Goal: Transaction & Acquisition: Book appointment/travel/reservation

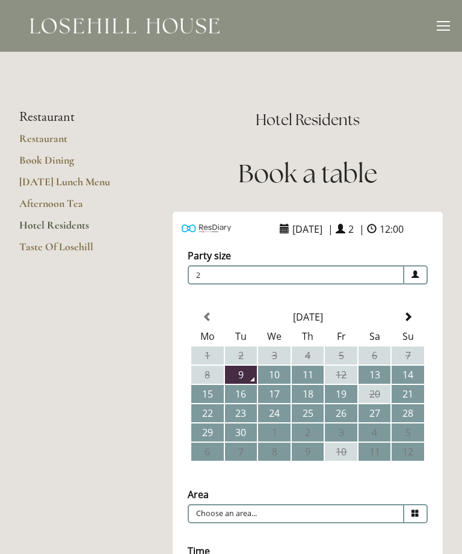
click at [54, 162] on link "Book Dining" at bounding box center [76, 164] width 115 height 22
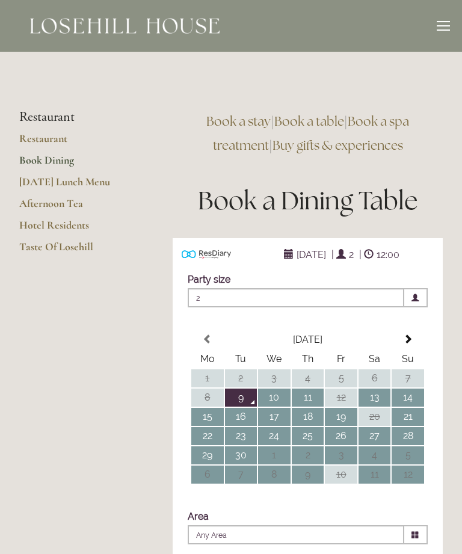
click at [414, 342] on th at bounding box center [408, 340] width 32 height 18
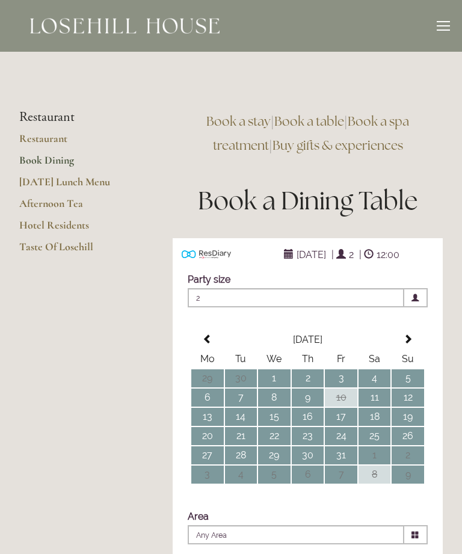
click at [411, 343] on span at bounding box center [408, 339] width 10 height 10
click at [413, 340] on th at bounding box center [408, 340] width 32 height 18
click at [247, 377] on td "2" at bounding box center [241, 378] width 32 height 18
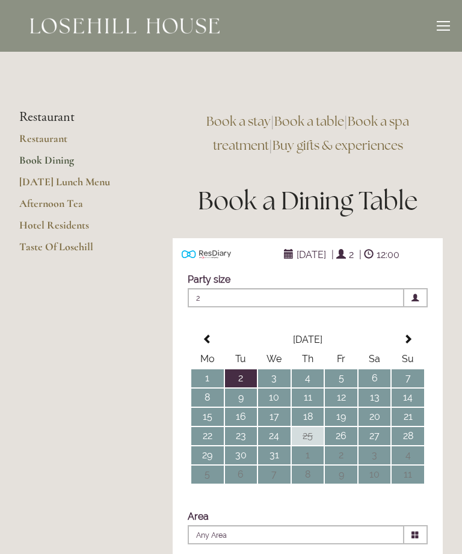
click at [280, 380] on td "3" at bounding box center [274, 378] width 32 height 18
click at [242, 378] on td "2" at bounding box center [241, 378] width 32 height 18
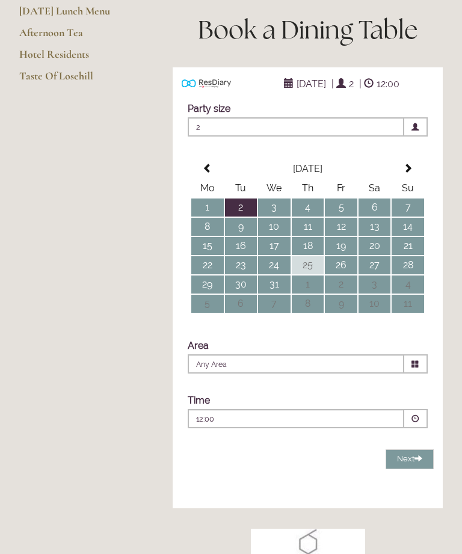
scroll to position [169, 0]
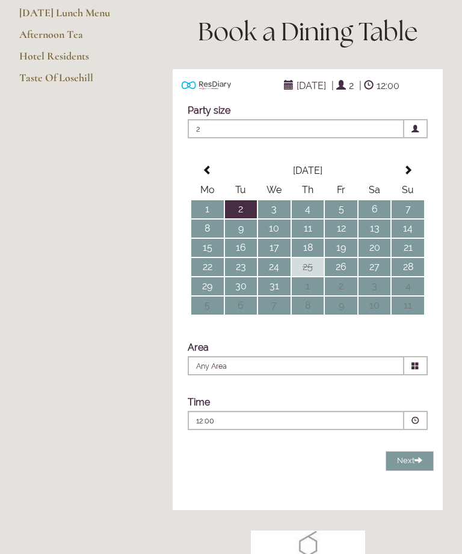
click at [419, 364] on icon at bounding box center [415, 366] width 8 height 8
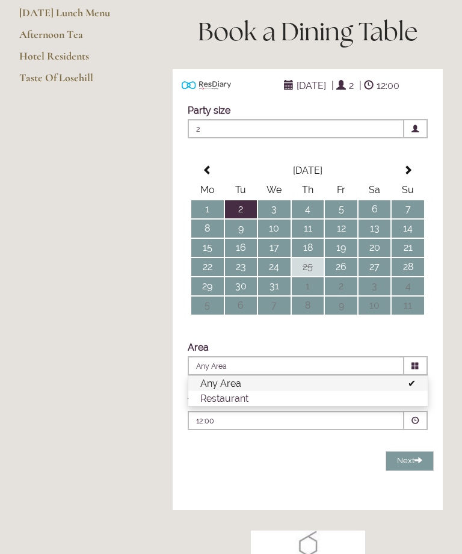
click at [396, 405] on li "Restaurant" at bounding box center [307, 398] width 239 height 15
type input "Restaurant"
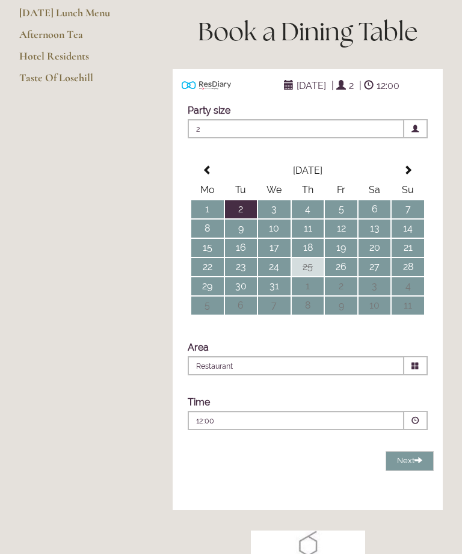
click at [417, 422] on span at bounding box center [415, 421] width 8 height 8
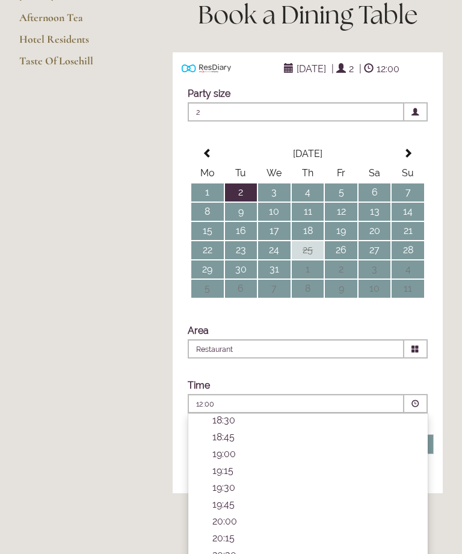
scroll to position [186, 0]
click at [241, 524] on p "20:00" at bounding box center [313, 520] width 203 height 11
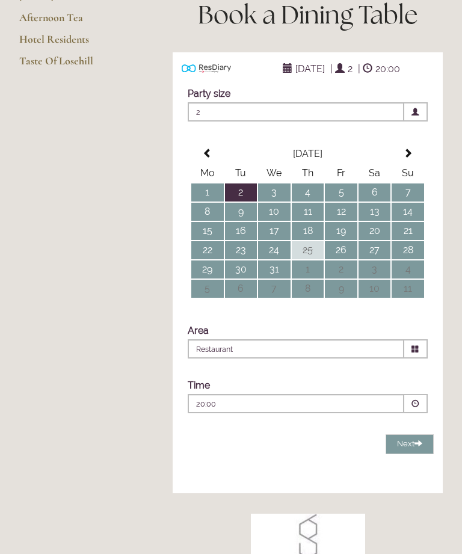
click at [416, 447] on span at bounding box center [418, 443] width 8 height 8
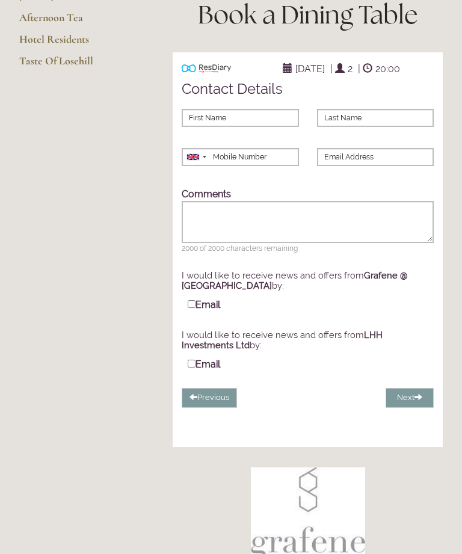
click at [212, 401] on button "Previous" at bounding box center [209, 398] width 55 height 20
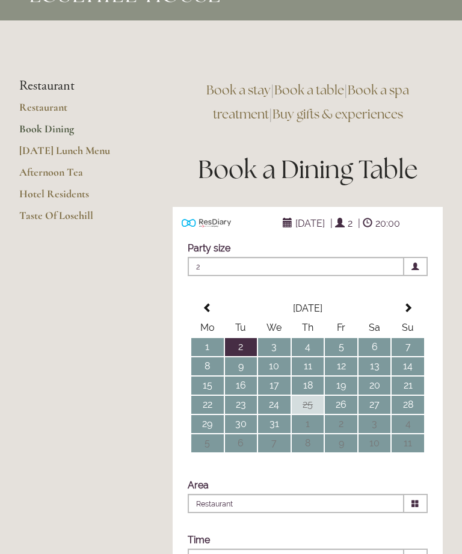
scroll to position [31, 0]
click at [67, 195] on link "Hotel Residents" at bounding box center [76, 198] width 115 height 22
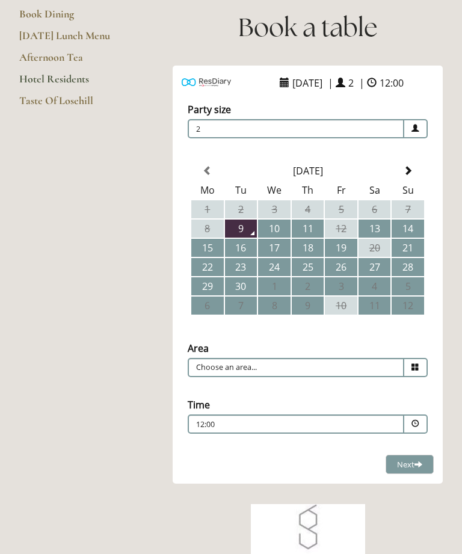
scroll to position [132, 0]
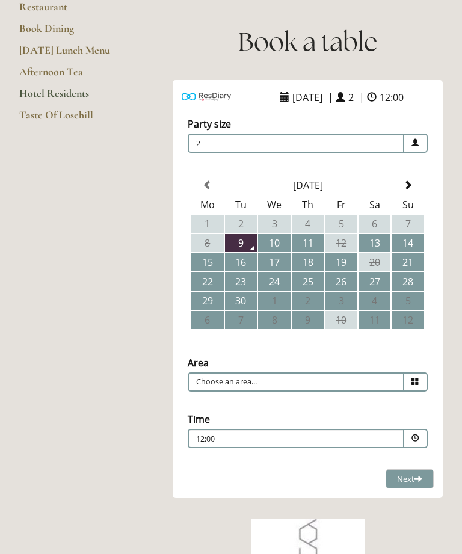
click at [414, 194] on th at bounding box center [408, 185] width 32 height 18
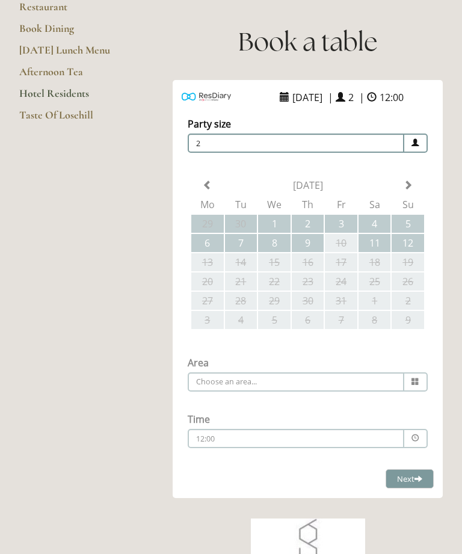
click at [409, 199] on div "Party size Adults 2 1 2 3 4 5 6 Children 0 0 1 2 3 4 5 6" at bounding box center [308, 287] width 270 height 364
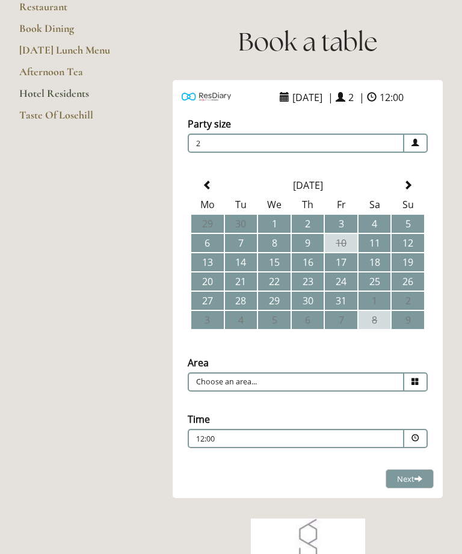
click at [410, 190] on span at bounding box center [408, 185] width 10 height 10
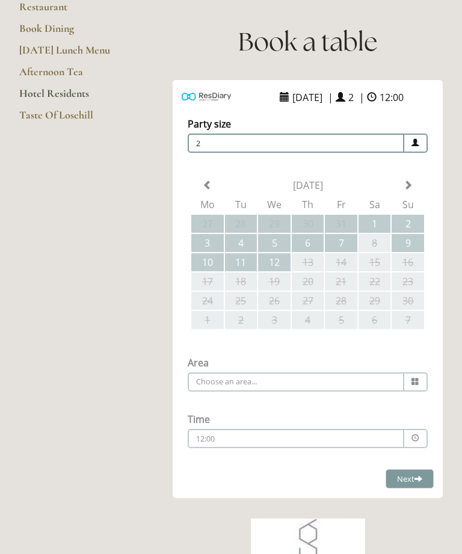
click at [414, 200] on div "Party size Adults 2 1 2 3 4 5 6 Children 0 0 1 2 3 4 5 6" at bounding box center [308, 287] width 270 height 364
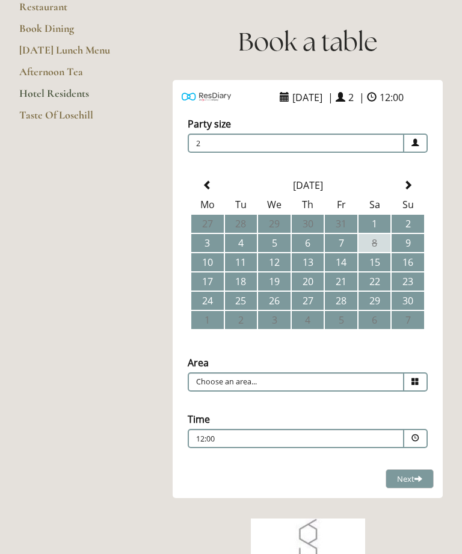
click at [410, 190] on span at bounding box center [408, 185] width 10 height 10
click at [248, 233] on td "2" at bounding box center [241, 224] width 32 height 18
click at [422, 390] on span at bounding box center [415, 381] width 23 height 19
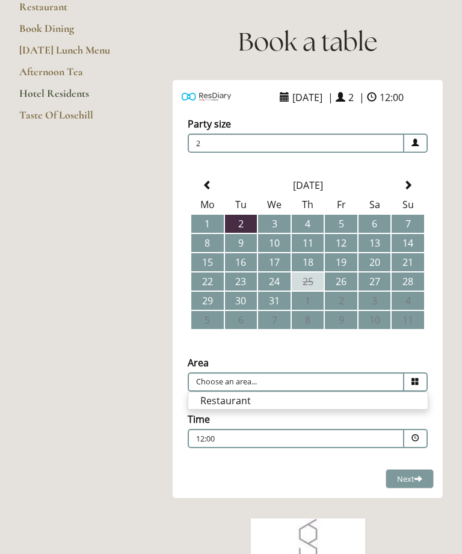
click at [351, 402] on li "Restaurant" at bounding box center [307, 400] width 239 height 17
type input "Restaurant"
click at [417, 446] on span at bounding box center [415, 438] width 23 height 19
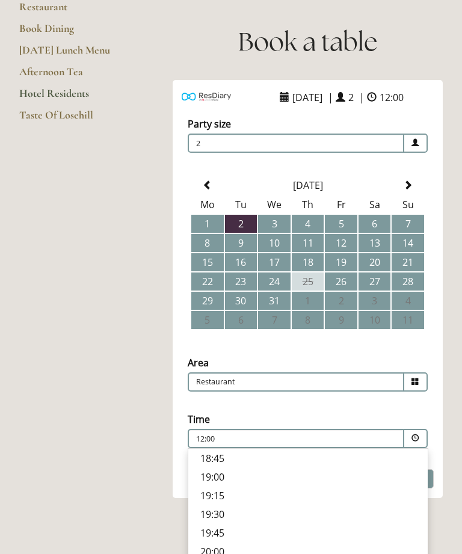
scroll to position [476, 0]
click at [226, 553] on p "20:00" at bounding box center [307, 551] width 215 height 13
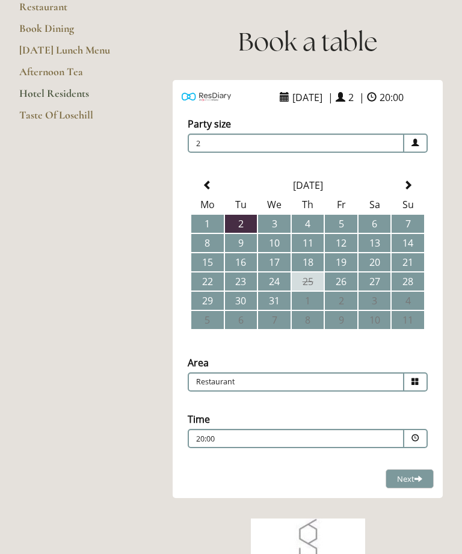
click at [430, 482] on button "Next Loading..." at bounding box center [410, 479] width 48 height 20
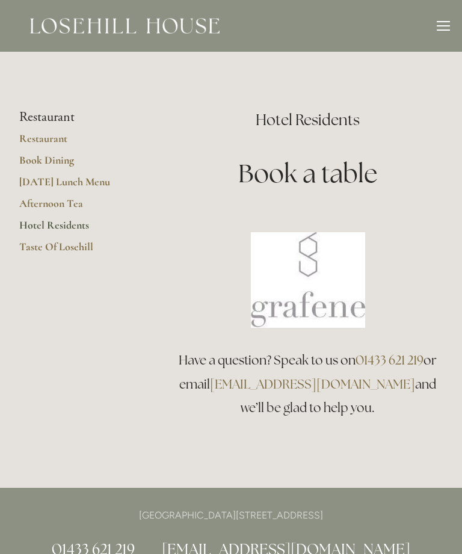
click at [68, 227] on link "Hotel Residents" at bounding box center [76, 229] width 115 height 22
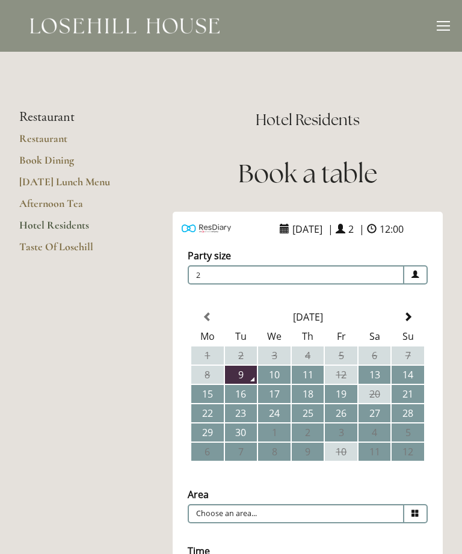
click at [74, 224] on link "Hotel Residents" at bounding box center [76, 229] width 115 height 22
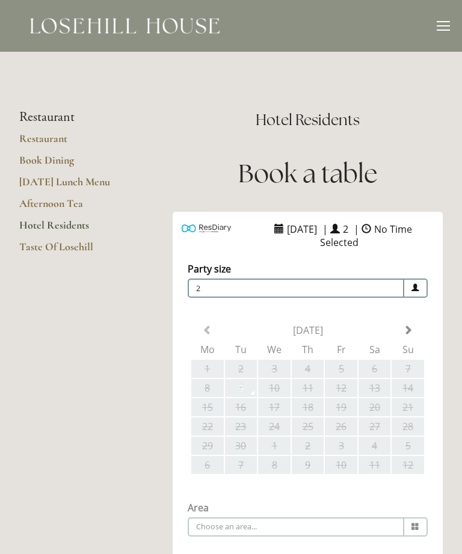
click at [58, 226] on link "Hotel Residents" at bounding box center [76, 229] width 115 height 22
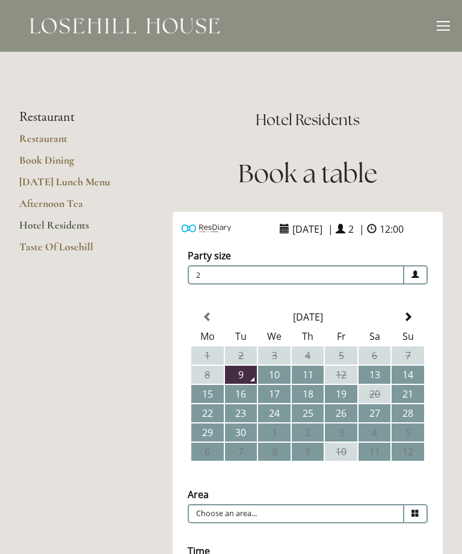
click at [413, 326] on th at bounding box center [408, 317] width 32 height 18
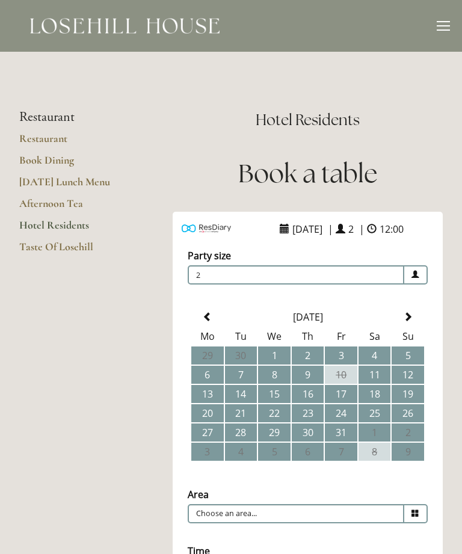
click at [403, 322] on span at bounding box center [408, 317] width 10 height 10
click at [409, 322] on span at bounding box center [408, 317] width 10 height 10
click at [242, 364] on td "2" at bounding box center [241, 355] width 32 height 18
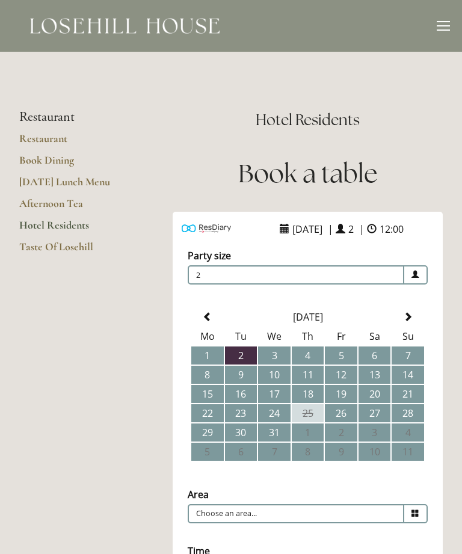
click at [419, 514] on icon at bounding box center [415, 513] width 8 height 8
click at [363, 535] on li "Restaurant" at bounding box center [307, 532] width 239 height 17
type input "Restaurant"
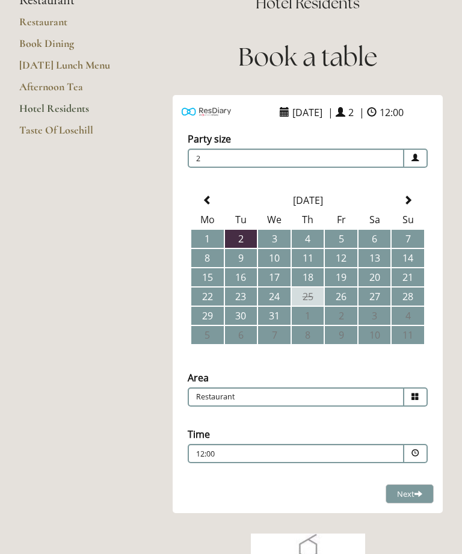
scroll to position [117, 0]
click at [422, 460] on span at bounding box center [415, 453] width 23 height 19
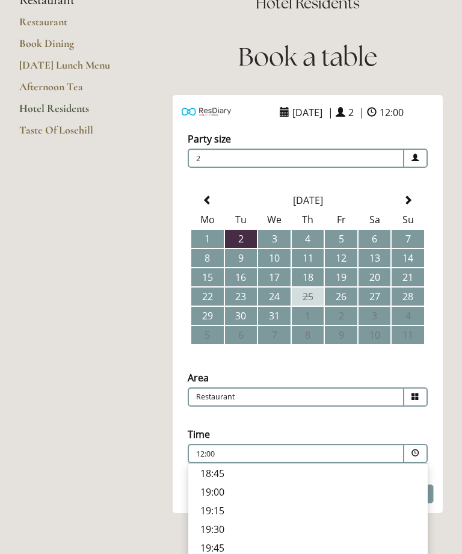
scroll to position [476, 0]
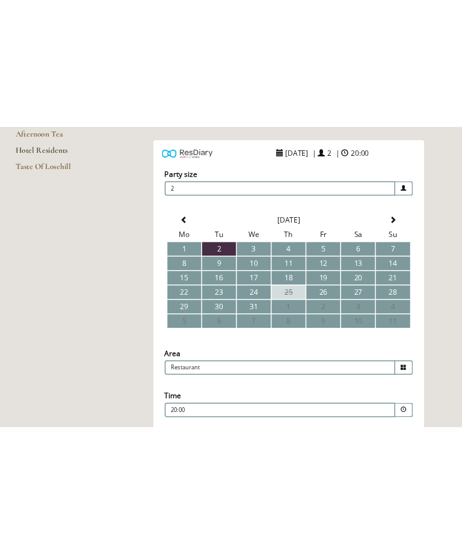
scroll to position [117, 0]
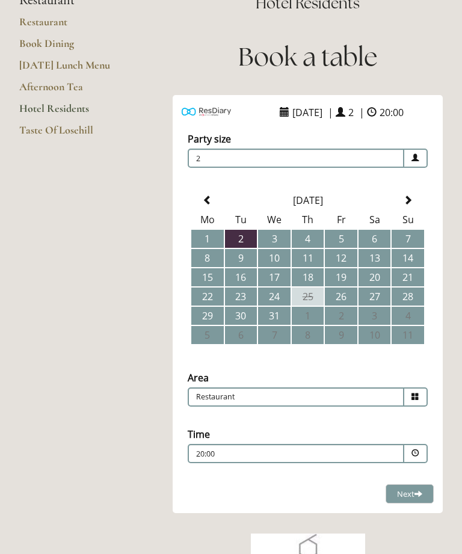
click at [423, 498] on button "Next Loading..." at bounding box center [410, 494] width 48 height 20
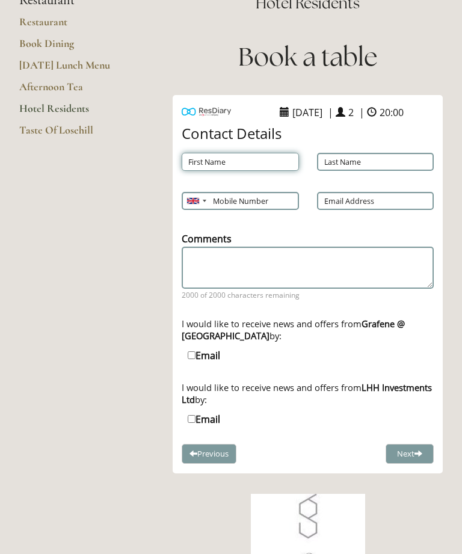
click at [244, 161] on input "First Name" at bounding box center [240, 162] width 117 height 18
type input "[PERSON_NAME]"
click at [359, 164] on input "Last Name" at bounding box center [375, 162] width 117 height 18
type input "[PERSON_NAME]"
click at [241, 203] on input "Mobile Number" at bounding box center [240, 201] width 117 height 18
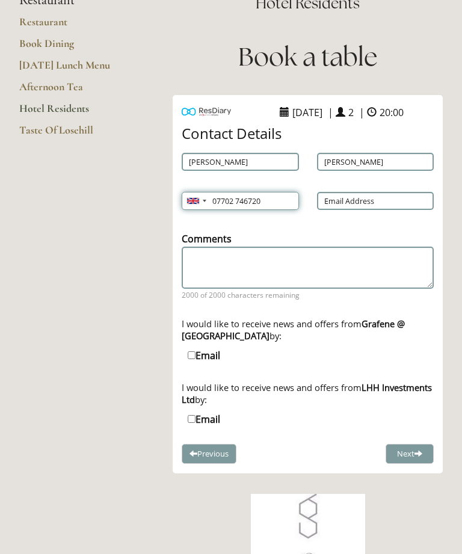
type input "07702 746720"
click at [384, 196] on input "Email Address" at bounding box center [375, 201] width 117 height 18
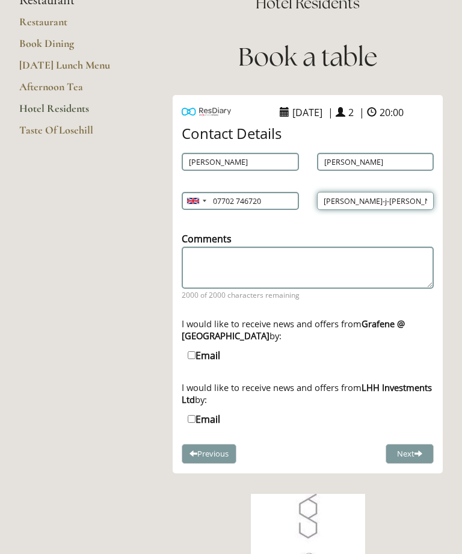
type input "[PERSON_NAME][EMAIL_ADDRESS][PERSON_NAME][DOMAIN_NAME]"
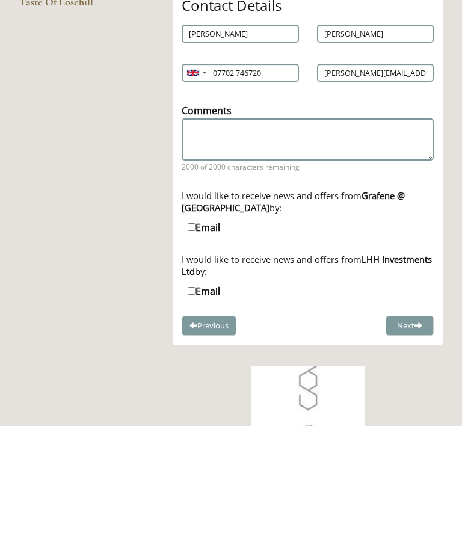
click at [419, 449] on span at bounding box center [418, 453] width 8 height 8
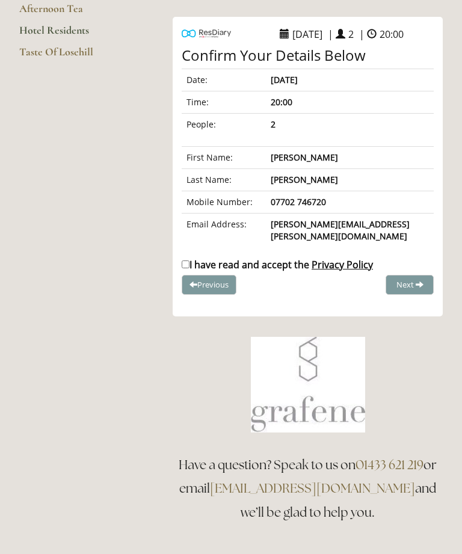
scroll to position [195, 0]
click at [188, 260] on input "I have read and accept the Privacy Policy" at bounding box center [186, 264] width 8 height 8
checkbox input "true"
click at [417, 275] on button "Complete Booking" at bounding box center [387, 285] width 91 height 20
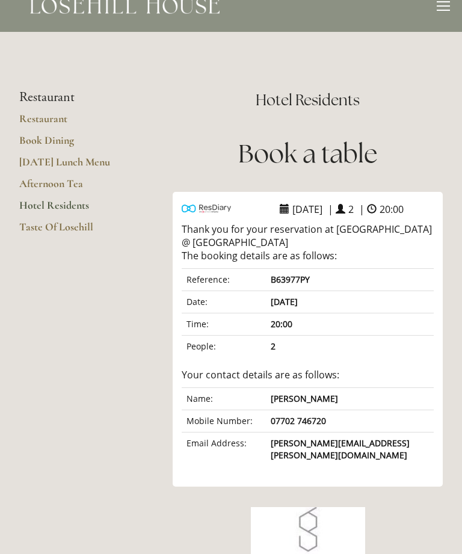
scroll to position [0, 0]
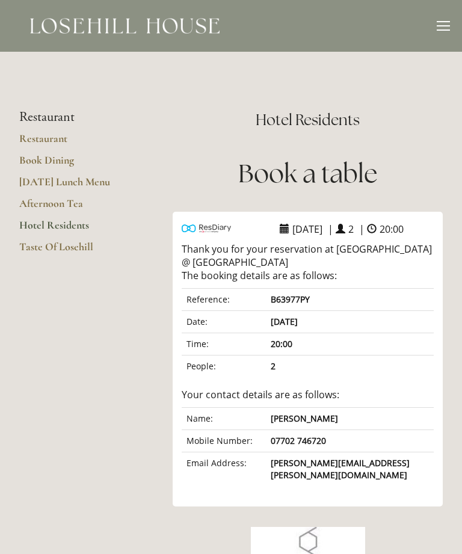
click at [64, 221] on link "Hotel Residents" at bounding box center [76, 229] width 115 height 22
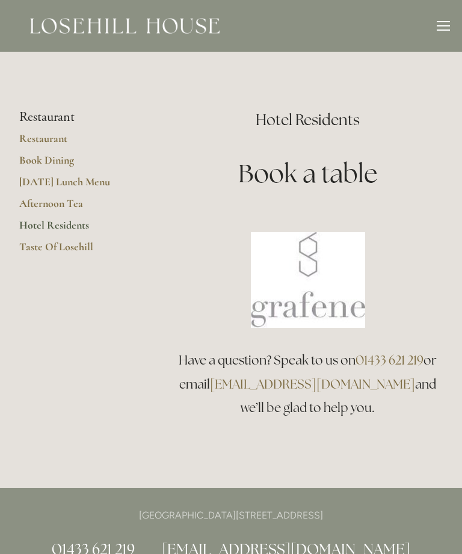
click at [73, 221] on link "Hotel Residents" at bounding box center [76, 229] width 115 height 22
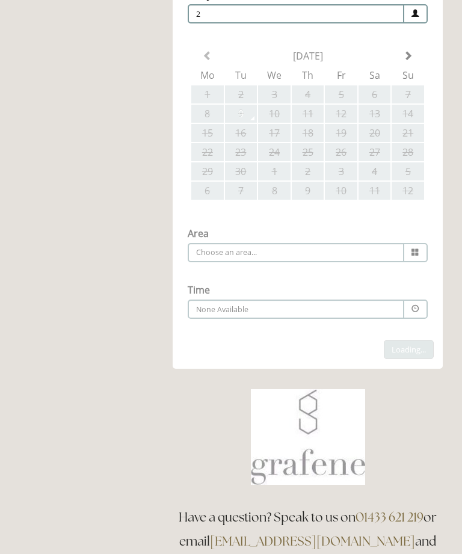
scroll to position [112, 0]
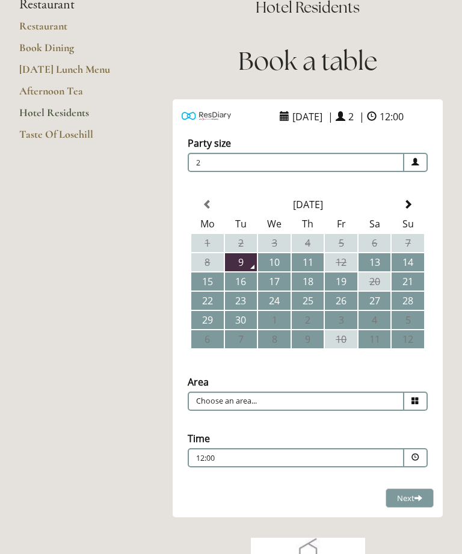
click at [413, 209] on span at bounding box center [408, 205] width 10 height 10
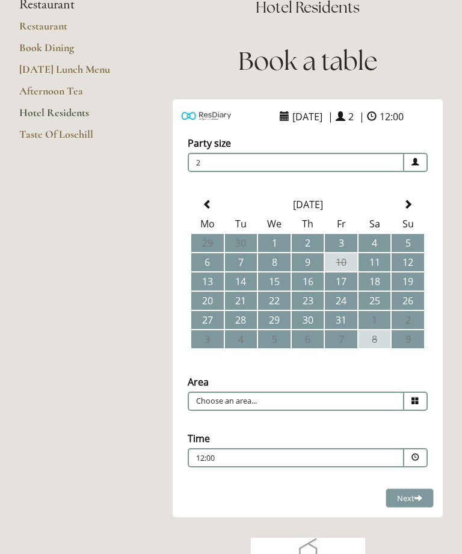
click at [413, 209] on span at bounding box center [408, 205] width 10 height 10
click at [413, 214] on th at bounding box center [408, 204] width 32 height 18
click at [283, 252] on td "3" at bounding box center [274, 243] width 32 height 18
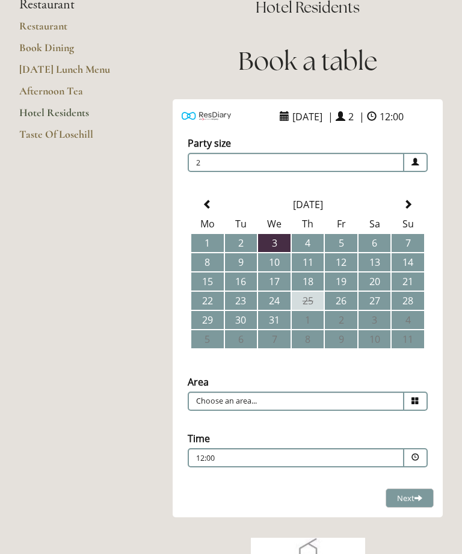
click at [419, 405] on span at bounding box center [415, 401] width 23 height 19
click at [368, 425] on li "Restaurant" at bounding box center [307, 419] width 239 height 17
type input "Restaurant"
click at [417, 461] on span at bounding box center [415, 457] width 8 height 8
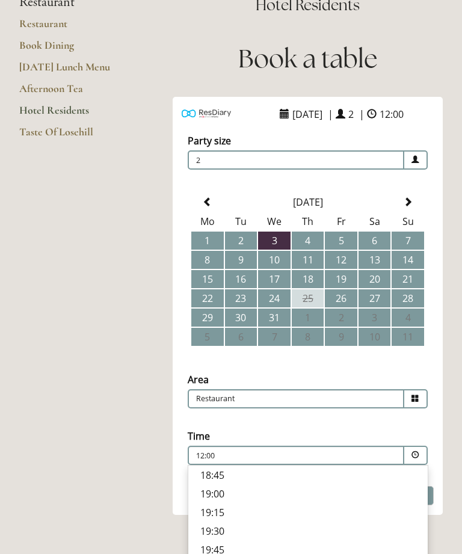
scroll to position [116, 0]
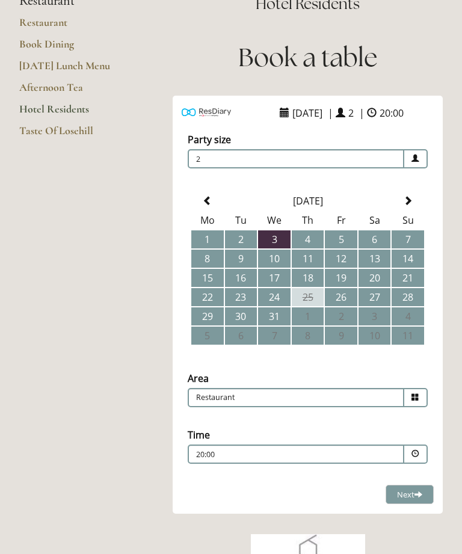
click at [423, 499] on button "Next Loading..." at bounding box center [410, 495] width 48 height 20
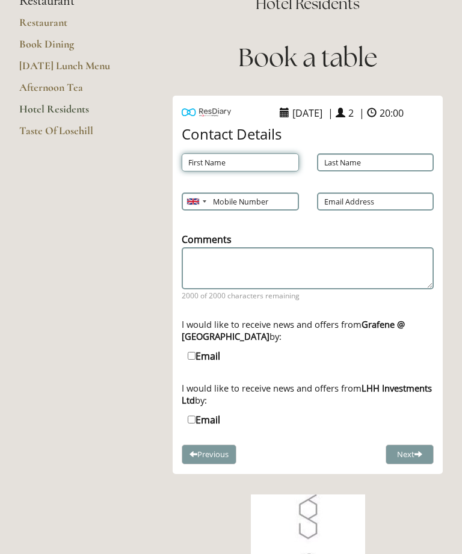
click at [263, 168] on input "First Name" at bounding box center [240, 162] width 117 height 18
type input "[PERSON_NAME]"
click at [364, 162] on input "Last Name" at bounding box center [375, 162] width 117 height 18
type input "[PERSON_NAME]"
click at [260, 200] on input "Mobile Number" at bounding box center [240, 201] width 117 height 18
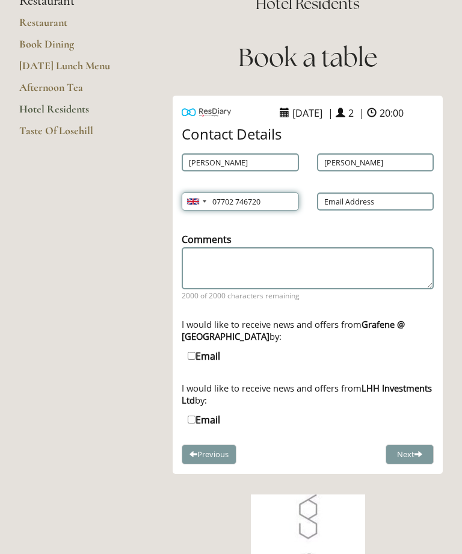
type input "07702 746720"
click at [383, 201] on input "Email Address" at bounding box center [375, 201] width 117 height 18
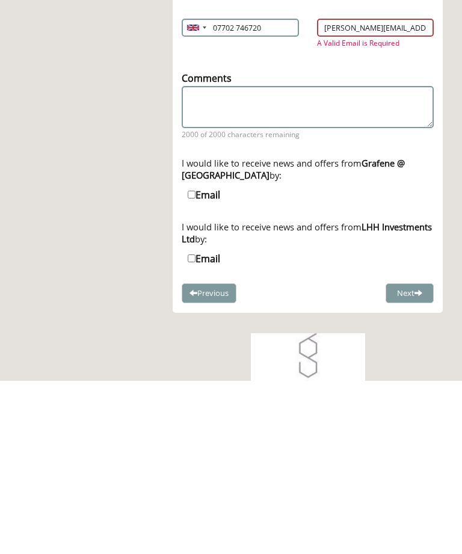
click at [422, 463] on span at bounding box center [418, 467] width 8 height 8
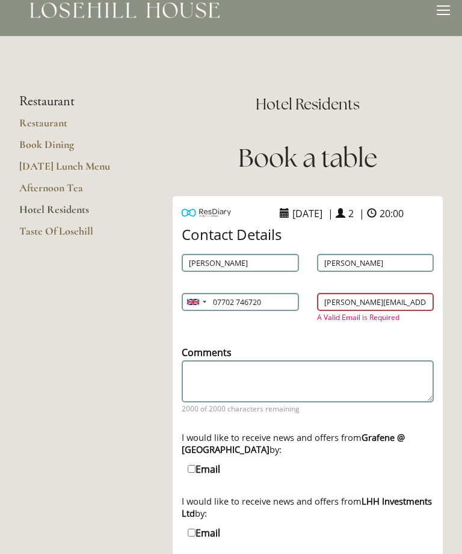
scroll to position [16, 0]
click at [425, 301] on input "Steve-j-mitchell@live.co uk" at bounding box center [375, 302] width 117 height 18
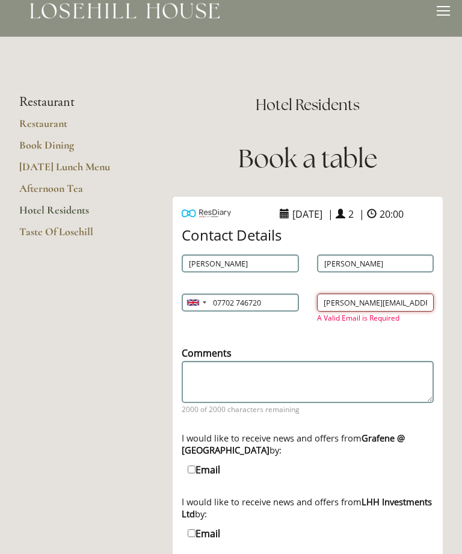
click at [415, 306] on input "Steve-j-mitchell@live.co uk" at bounding box center [375, 303] width 117 height 18
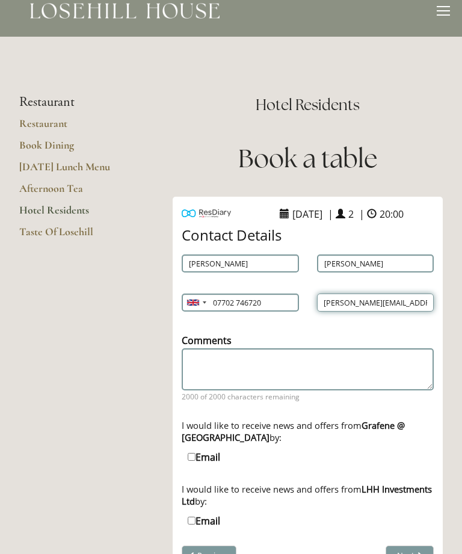
click at [433, 300] on input "Steve-j-mitchell@live.co.uk" at bounding box center [375, 303] width 117 height 18
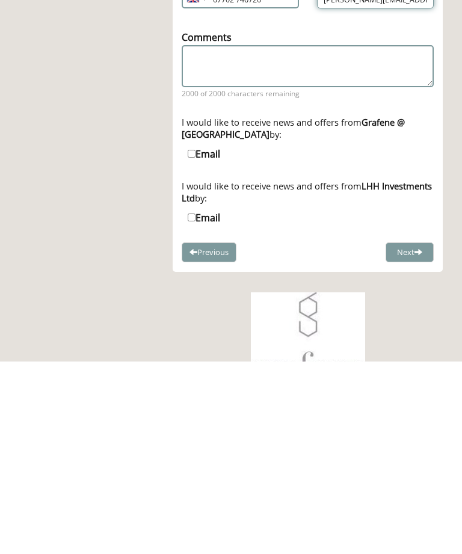
type input "[PERSON_NAME][EMAIL_ADDRESS][PERSON_NAME][DOMAIN_NAME]"
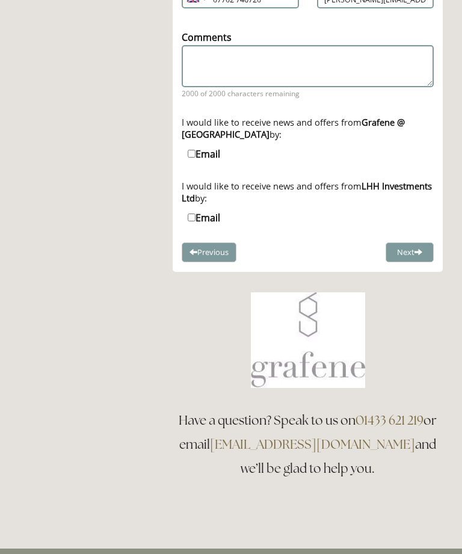
click at [425, 262] on button "Next" at bounding box center [410, 252] width 48 height 20
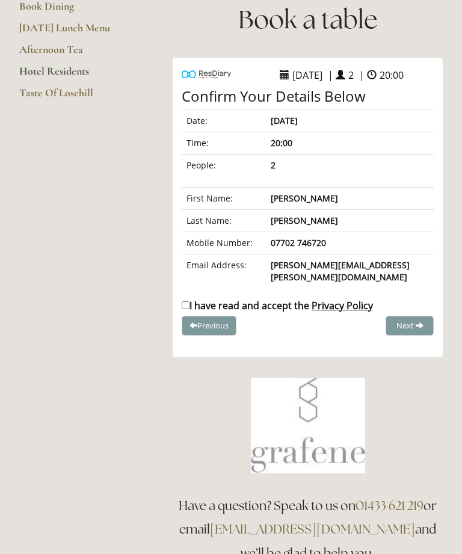
scroll to position [154, 0]
click at [63, 67] on link "Hotel Residents" at bounding box center [76, 75] width 115 height 22
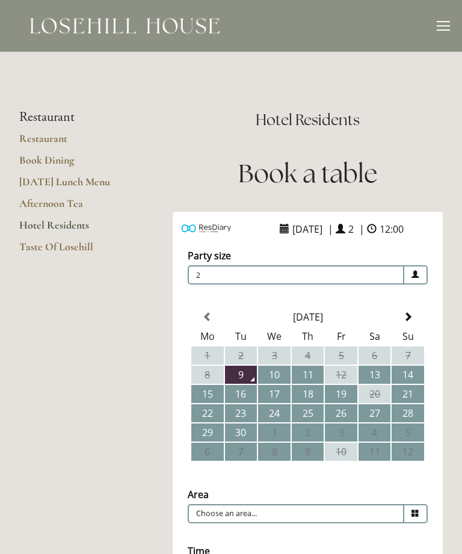
click at [410, 322] on span at bounding box center [408, 317] width 10 height 10
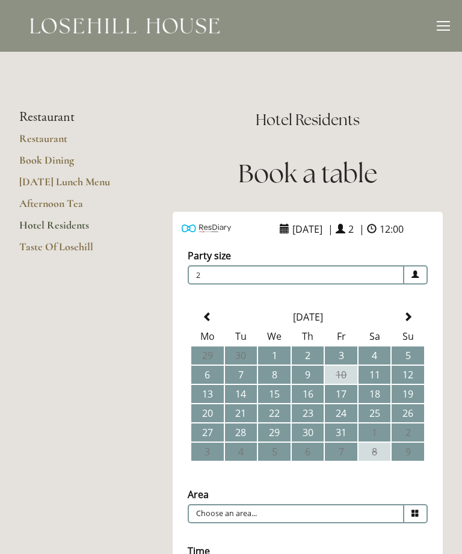
click at [408, 322] on span at bounding box center [408, 317] width 10 height 10
click at [413, 326] on th at bounding box center [408, 317] width 32 height 18
click at [315, 364] on td "4" at bounding box center [308, 355] width 32 height 18
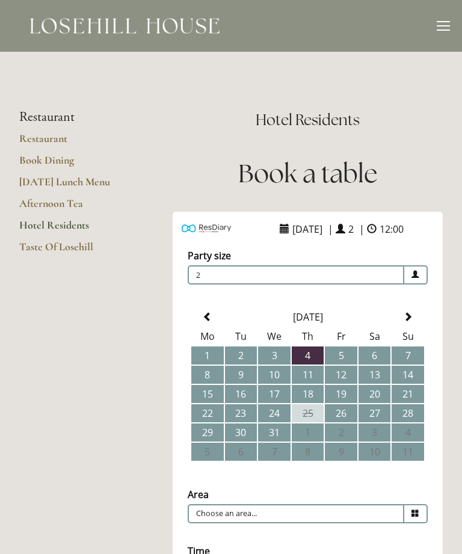
click at [419, 516] on icon at bounding box center [415, 513] width 8 height 8
click at [355, 532] on li "Restaurant" at bounding box center [307, 532] width 239 height 17
type input "Restaurant"
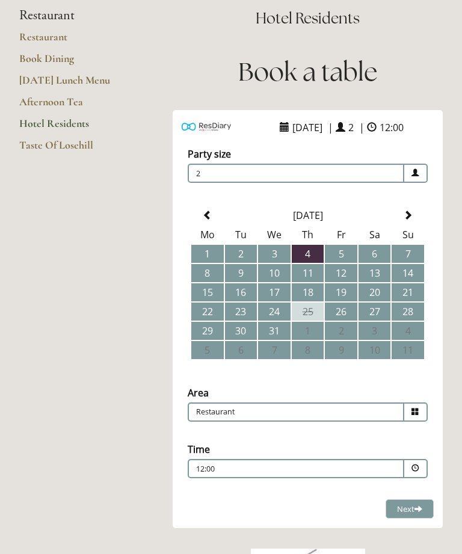
scroll to position [111, 0]
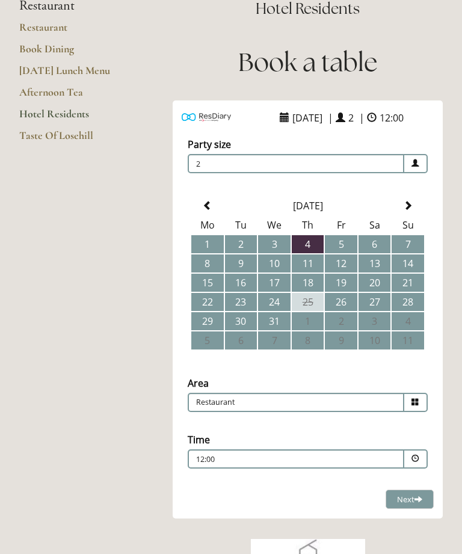
click at [417, 469] on span at bounding box center [415, 458] width 23 height 19
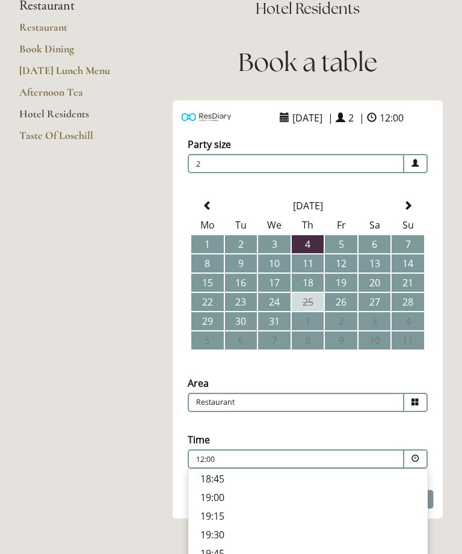
scroll to position [476, 0]
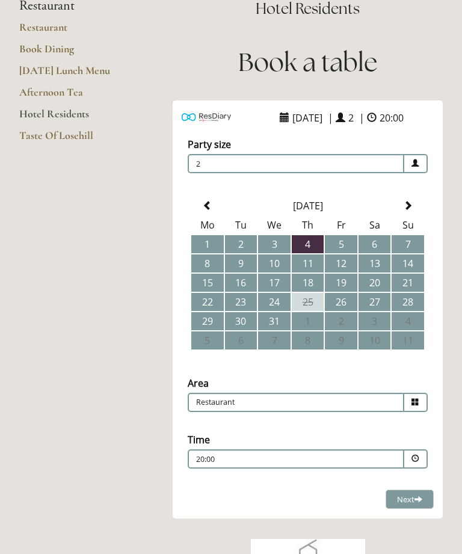
click at [420, 496] on span at bounding box center [418, 499] width 8 height 8
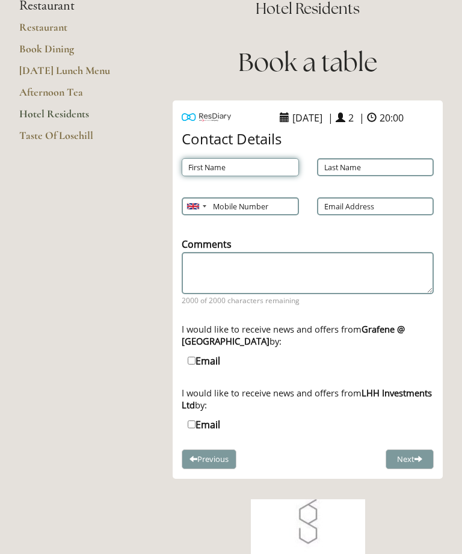
click at [263, 158] on input "First Name" at bounding box center [240, 167] width 117 height 18
type input "[PERSON_NAME]"
click at [377, 164] on input "Last Name" at bounding box center [375, 167] width 117 height 18
type input "[PERSON_NAME]"
click at [272, 207] on input "Mobile Number" at bounding box center [240, 206] width 117 height 18
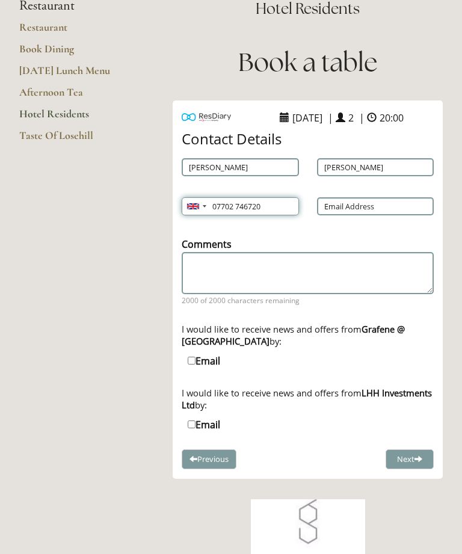
type input "07702 746720"
click at [393, 208] on input "Email Address" at bounding box center [375, 206] width 117 height 18
type input "[PERSON_NAME][EMAIL_ADDRESS][PERSON_NAME][DOMAIN_NAME]"
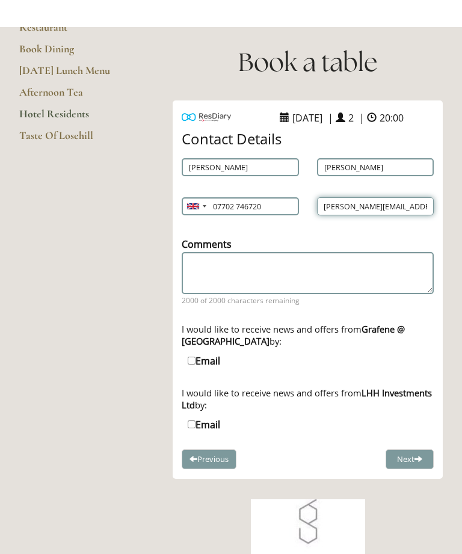
scroll to position [144, 0]
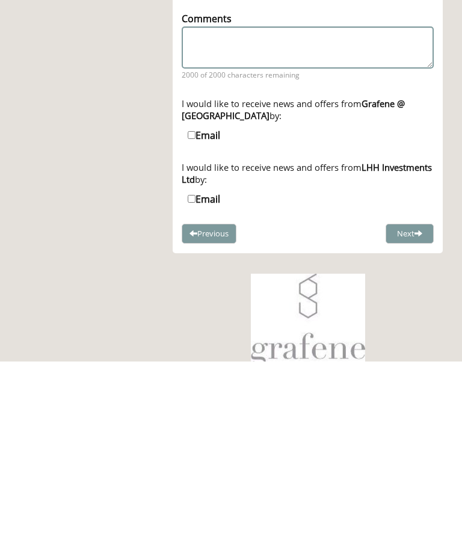
click at [419, 422] on span at bounding box center [418, 426] width 8 height 8
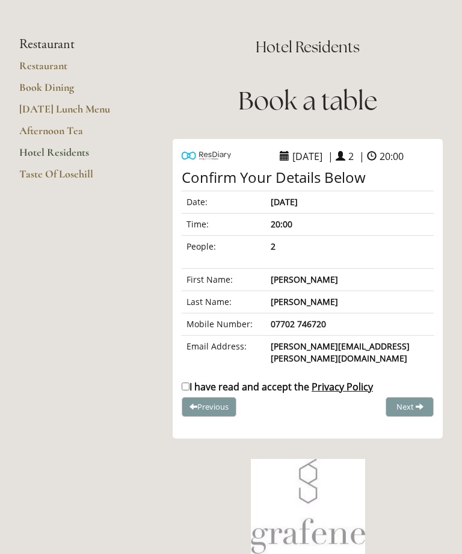
scroll to position [63, 0]
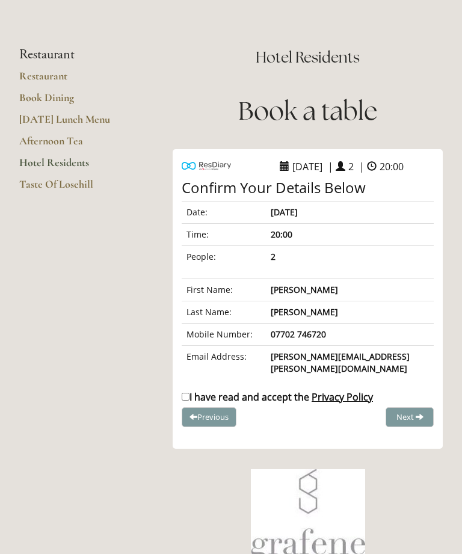
click at [416, 413] on span at bounding box center [420, 417] width 8 height 8
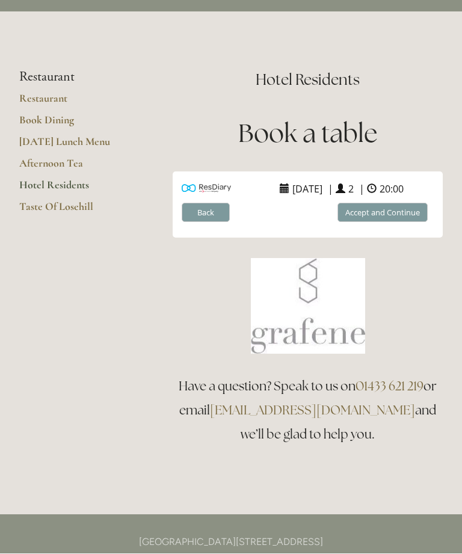
scroll to position [40, 0]
click at [403, 218] on button "Accept and Continue" at bounding box center [382, 213] width 90 height 20
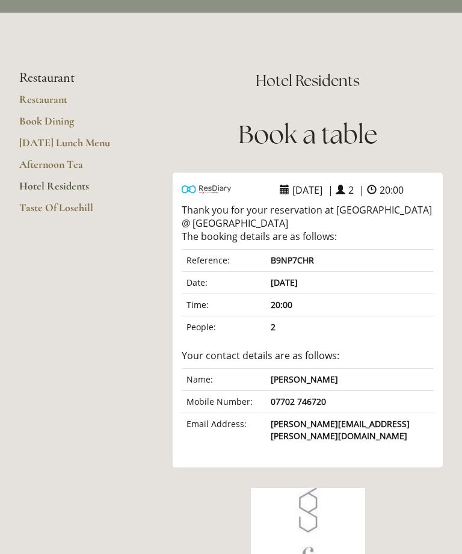
scroll to position [0, 0]
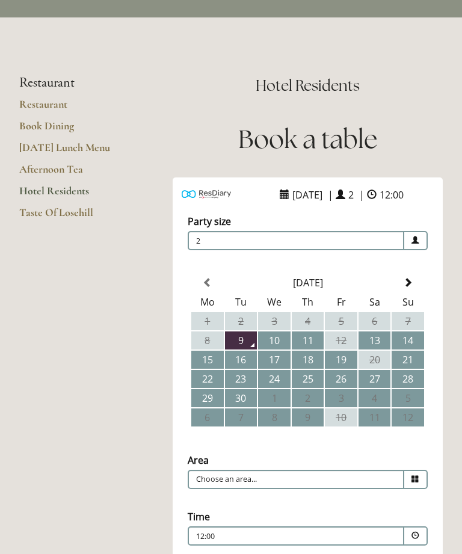
scroll to position [34, 0]
click at [411, 287] on span at bounding box center [408, 283] width 10 height 10
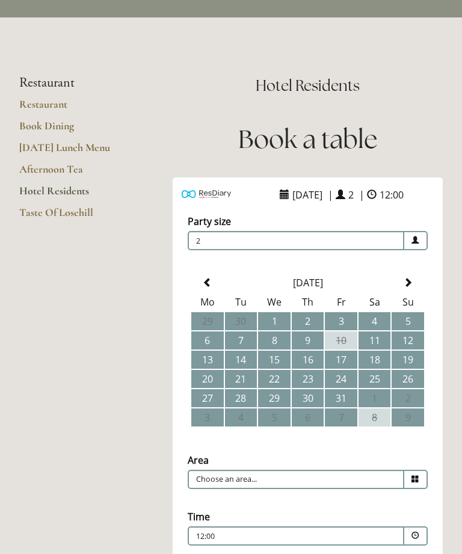
click at [413, 290] on th at bounding box center [408, 283] width 32 height 18
click at [409, 287] on span at bounding box center [408, 283] width 10 height 10
click at [280, 330] on td "3" at bounding box center [274, 321] width 32 height 18
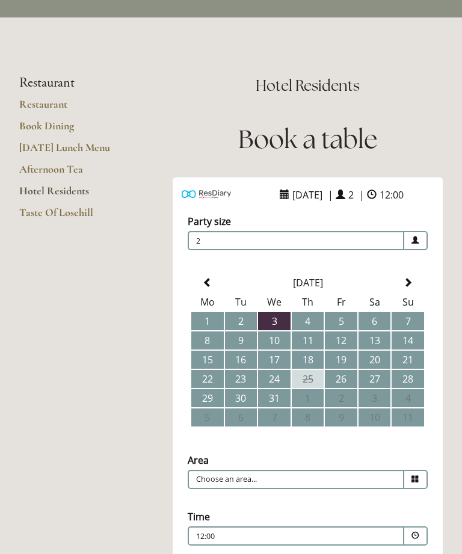
click at [419, 484] on span at bounding box center [415, 479] width 23 height 19
click at [357, 506] on li "Restaurant" at bounding box center [307, 498] width 239 height 17
type input "Restaurant"
click at [416, 539] on span at bounding box center [415, 536] width 8 height 8
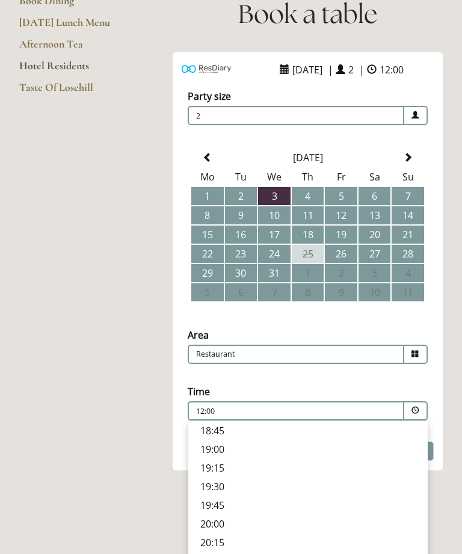
scroll to position [159, 0]
click at [229, 523] on p "20:00" at bounding box center [307, 523] width 215 height 13
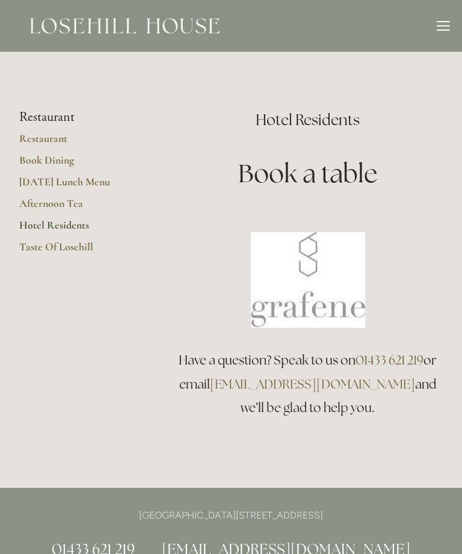
click at [62, 221] on link "Hotel Residents" at bounding box center [76, 229] width 115 height 22
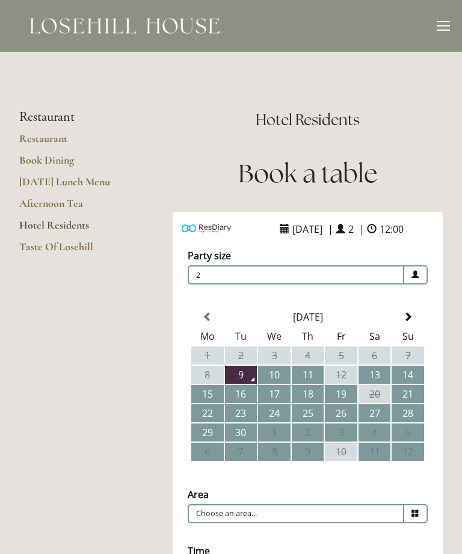
click at [414, 326] on th at bounding box center [408, 317] width 32 height 18
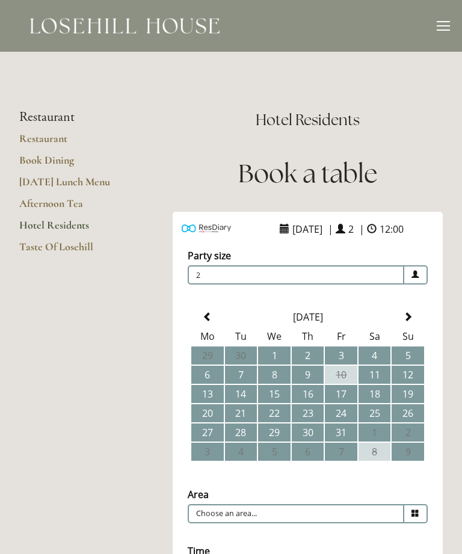
click at [414, 326] on th at bounding box center [408, 317] width 32 height 18
click at [411, 322] on span at bounding box center [408, 317] width 10 height 10
click at [278, 364] on td "3" at bounding box center [274, 355] width 32 height 18
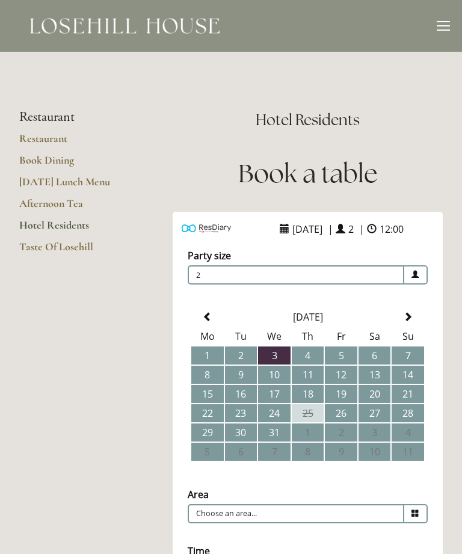
click at [422, 516] on span at bounding box center [415, 513] width 23 height 19
click at [369, 533] on li "Restaurant" at bounding box center [307, 532] width 239 height 17
type input "Restaurant"
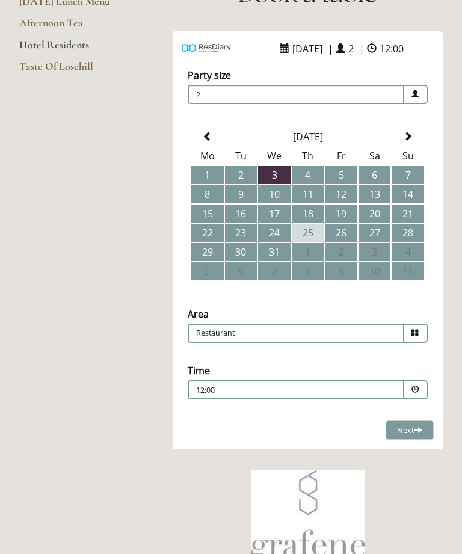
scroll to position [180, 0]
click at [424, 394] on span at bounding box center [415, 389] width 23 height 19
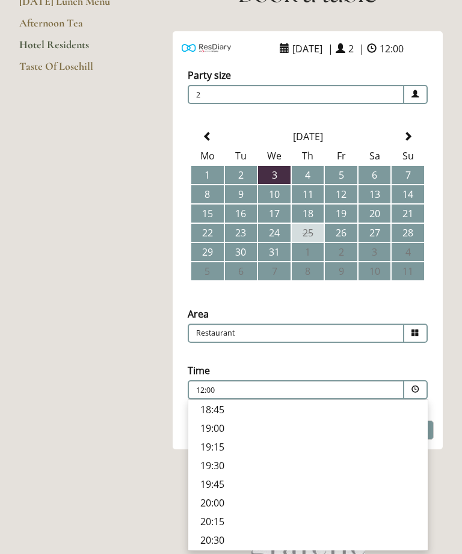
scroll to position [476, 0]
click at [221, 502] on p "20:00" at bounding box center [307, 502] width 215 height 13
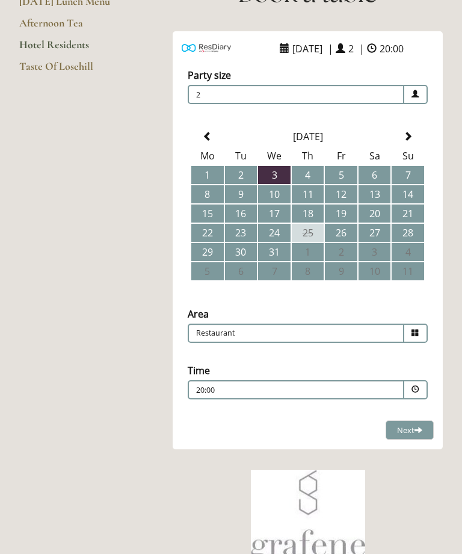
click at [416, 434] on span at bounding box center [418, 430] width 8 height 8
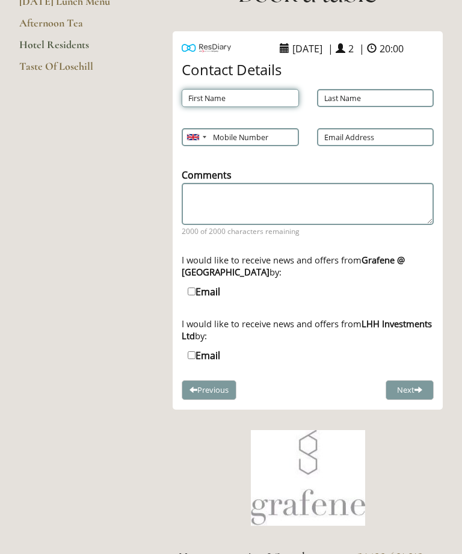
click at [240, 100] on input "First Name" at bounding box center [240, 98] width 117 height 18
type input "[PERSON_NAME]"
click at [391, 95] on input "Last Name" at bounding box center [375, 99] width 117 height 18
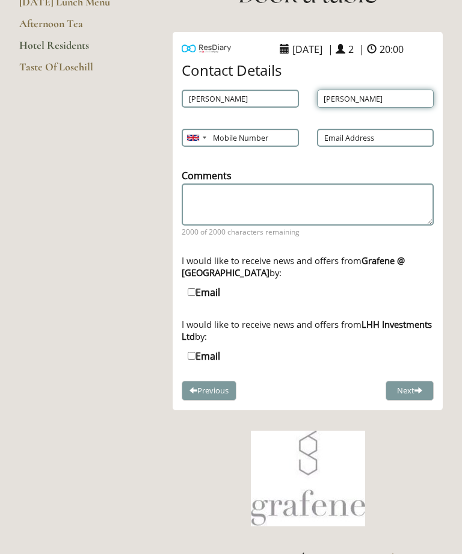
type input "[PERSON_NAME]"
click at [272, 135] on input "Mobile Number" at bounding box center [240, 138] width 117 height 18
type input "07702 746720"
click at [400, 135] on input "Email Address" at bounding box center [375, 138] width 117 height 18
type input "[PERSON_NAME][EMAIL_ADDRESS][PERSON_NAME][DOMAIN_NAME]"
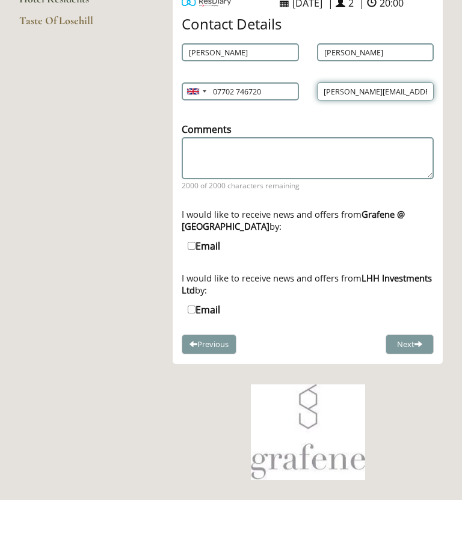
scroll to position [171, 0]
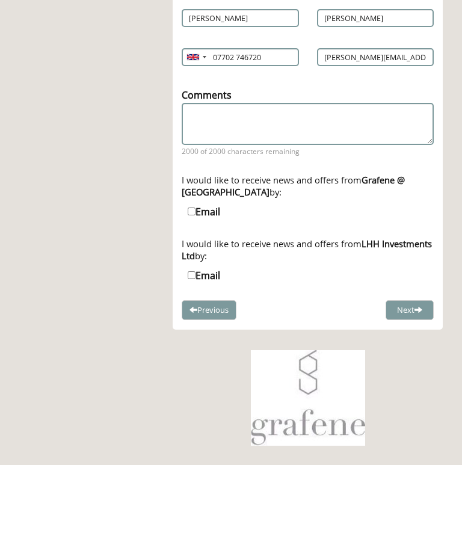
click at [422, 395] on span at bounding box center [418, 399] width 8 height 8
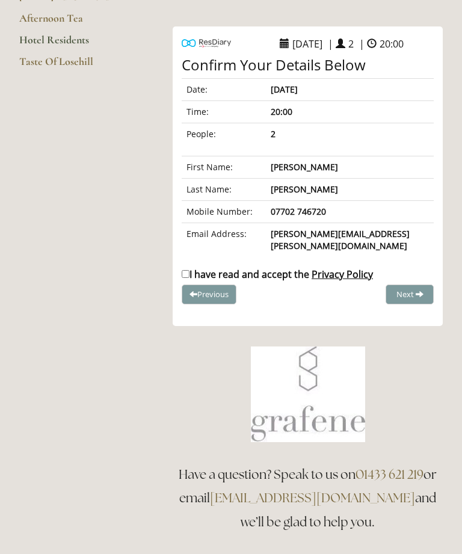
scroll to position [185, 0]
click at [421, 290] on span at bounding box center [420, 294] width 8 height 8
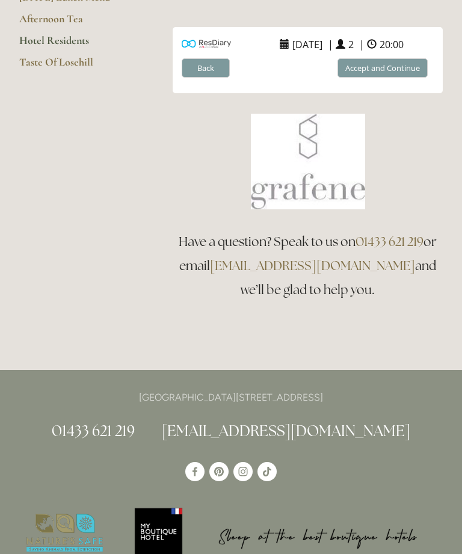
click at [391, 63] on button "Accept and Continue" at bounding box center [382, 68] width 90 height 20
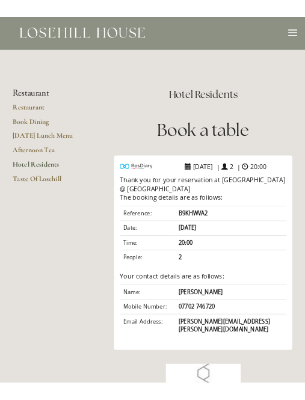
scroll to position [0, 0]
